Goal: Find contact information: Find contact information

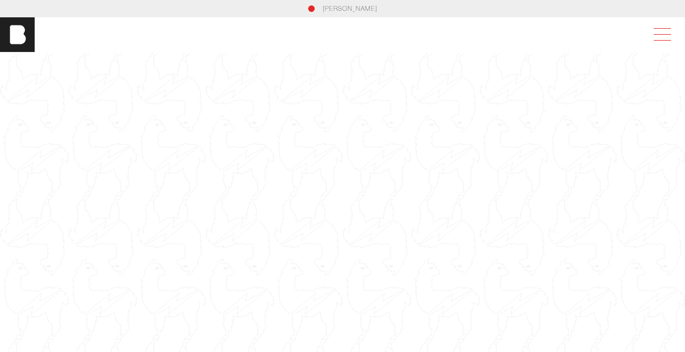
click at [672, 36] on span at bounding box center [660, 35] width 25 height 20
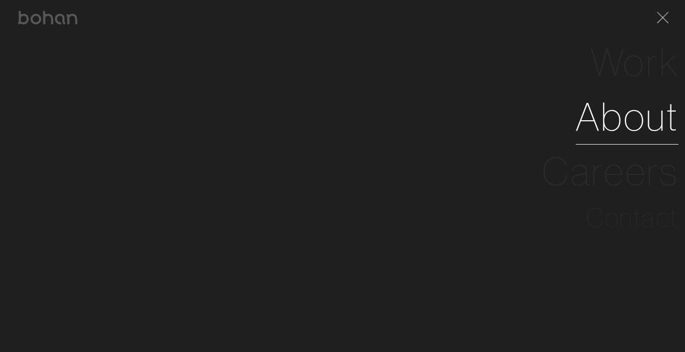
click at [621, 119] on link "About" at bounding box center [627, 116] width 103 height 55
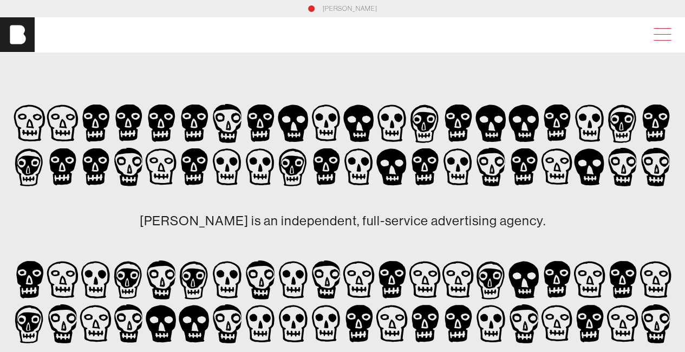
click at [671, 40] on span at bounding box center [662, 40] width 17 height 1
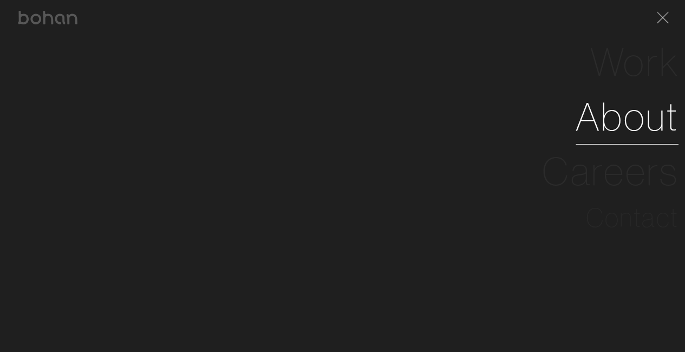
click at [655, 120] on link "About" at bounding box center [627, 116] width 103 height 55
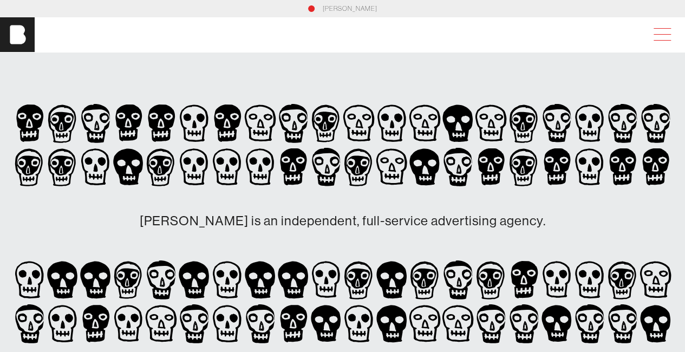
click at [663, 40] on span at bounding box center [662, 40] width 17 height 1
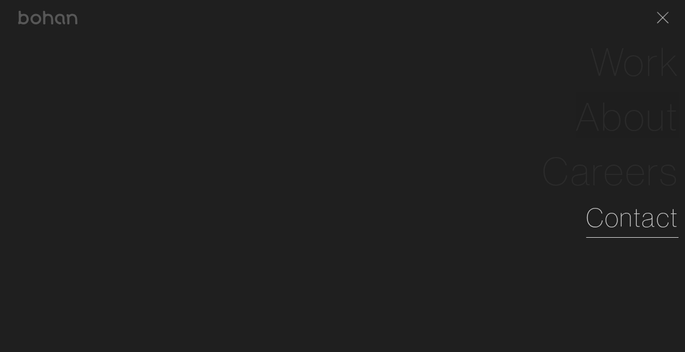
click at [639, 217] on link "Contact" at bounding box center [632, 217] width 93 height 39
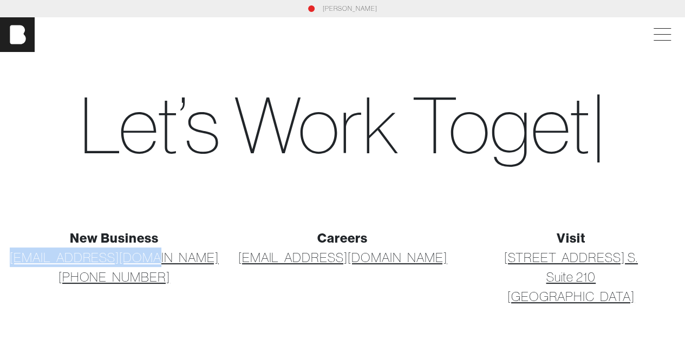
drag, startPoint x: 191, startPoint y: 258, endPoint x: 31, endPoint y: 254, distance: 159.9
click at [31, 254] on p "[EMAIL_ADDRESS][DOMAIN_NAME] [PHONE_NUMBER]" at bounding box center [115, 267] width 216 height 39
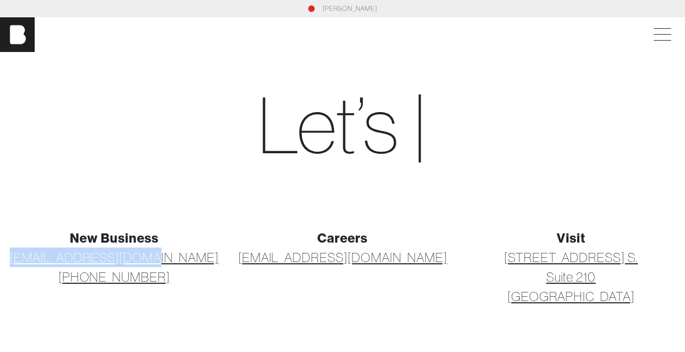
copy link "[EMAIL_ADDRESS][DOMAIN_NAME]"
